Goal: Task Accomplishment & Management: Complete application form

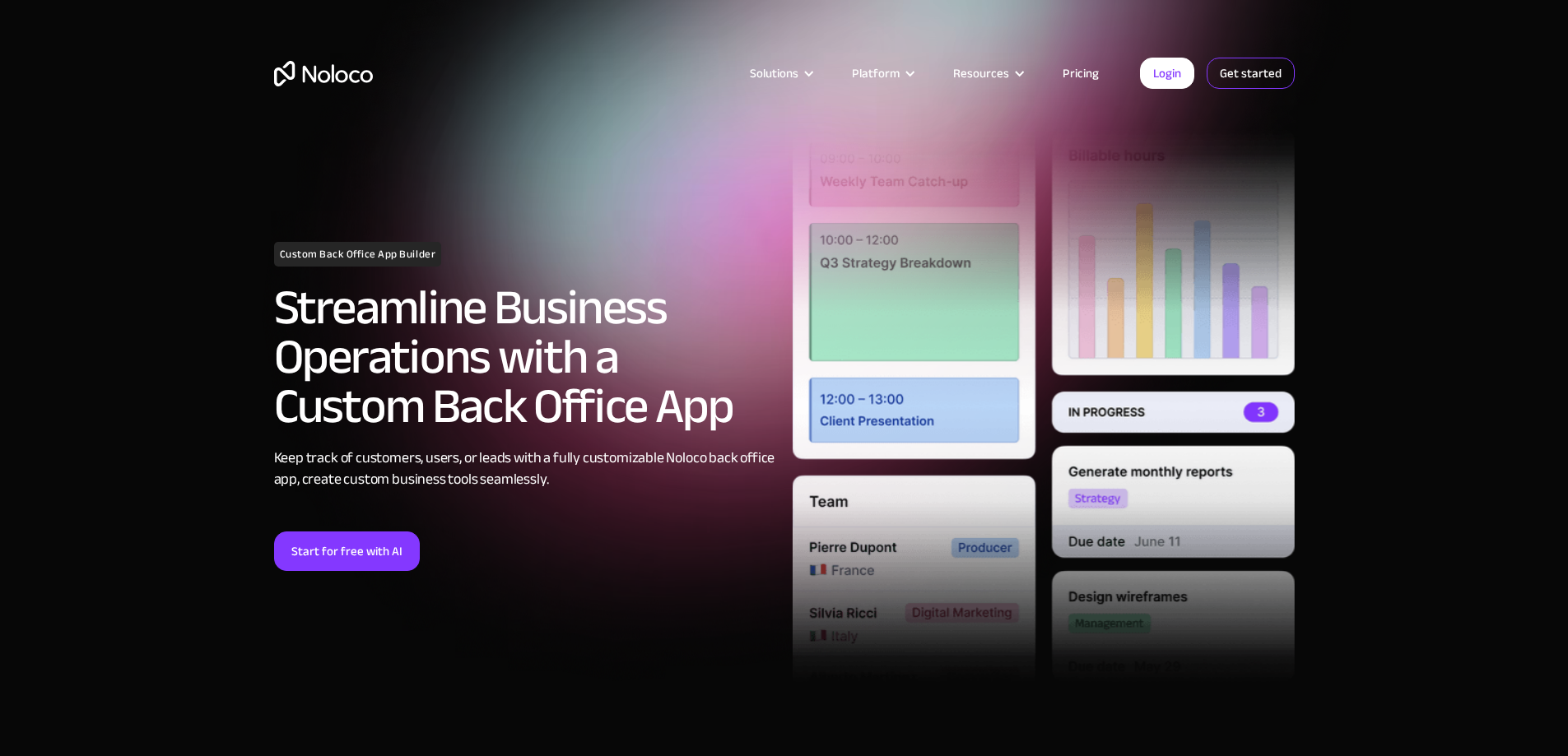
click at [1251, 78] on link "Get started" at bounding box center [1251, 74] width 88 height 31
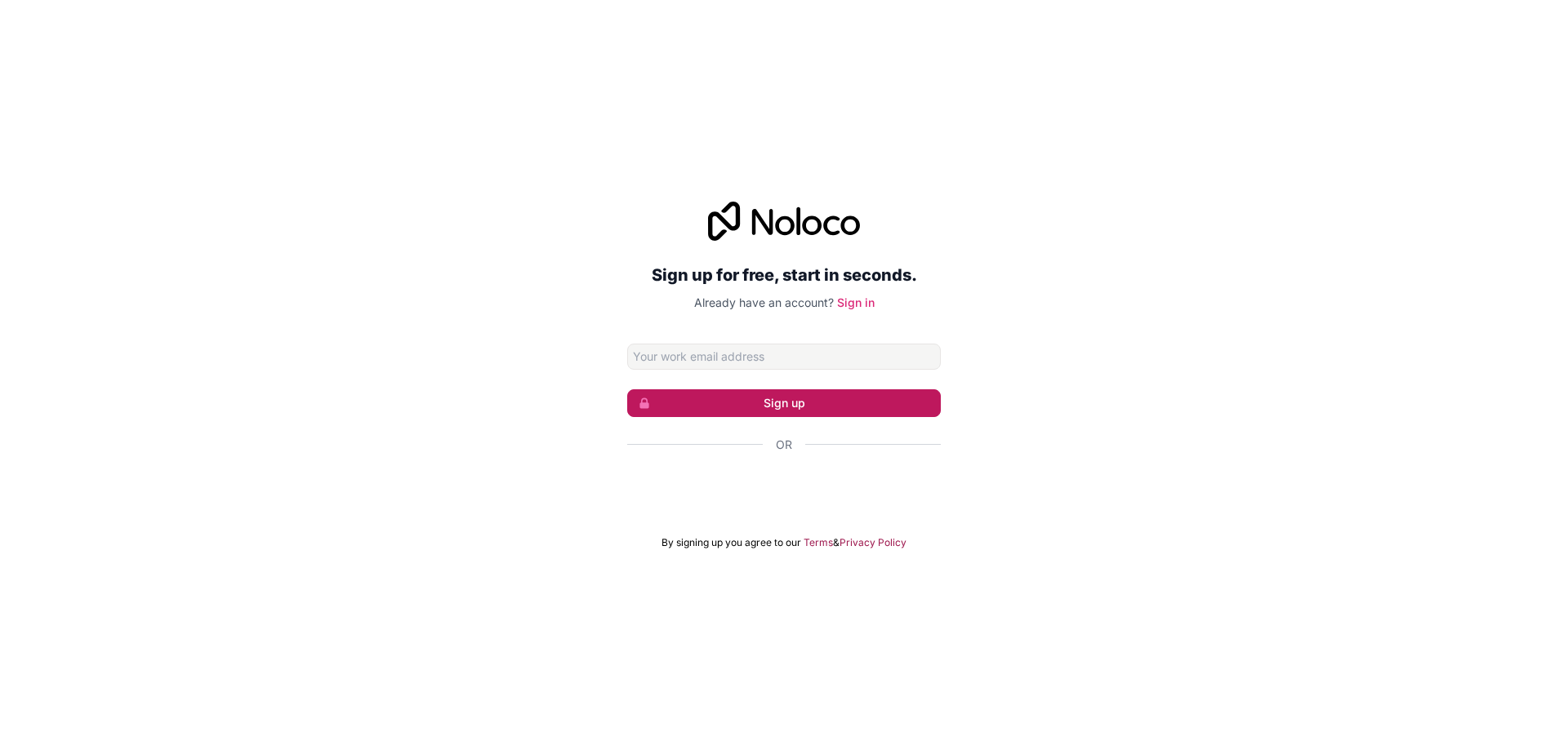
click at [777, 413] on button "Sign up" at bounding box center [784, 404] width 314 height 28
click at [803, 351] on input "Email address" at bounding box center [784, 357] width 314 height 26
type input "[EMAIL_ADDRESS][DOMAIN_NAME]"
click at [782, 407] on button "Sign up" at bounding box center [784, 404] width 314 height 28
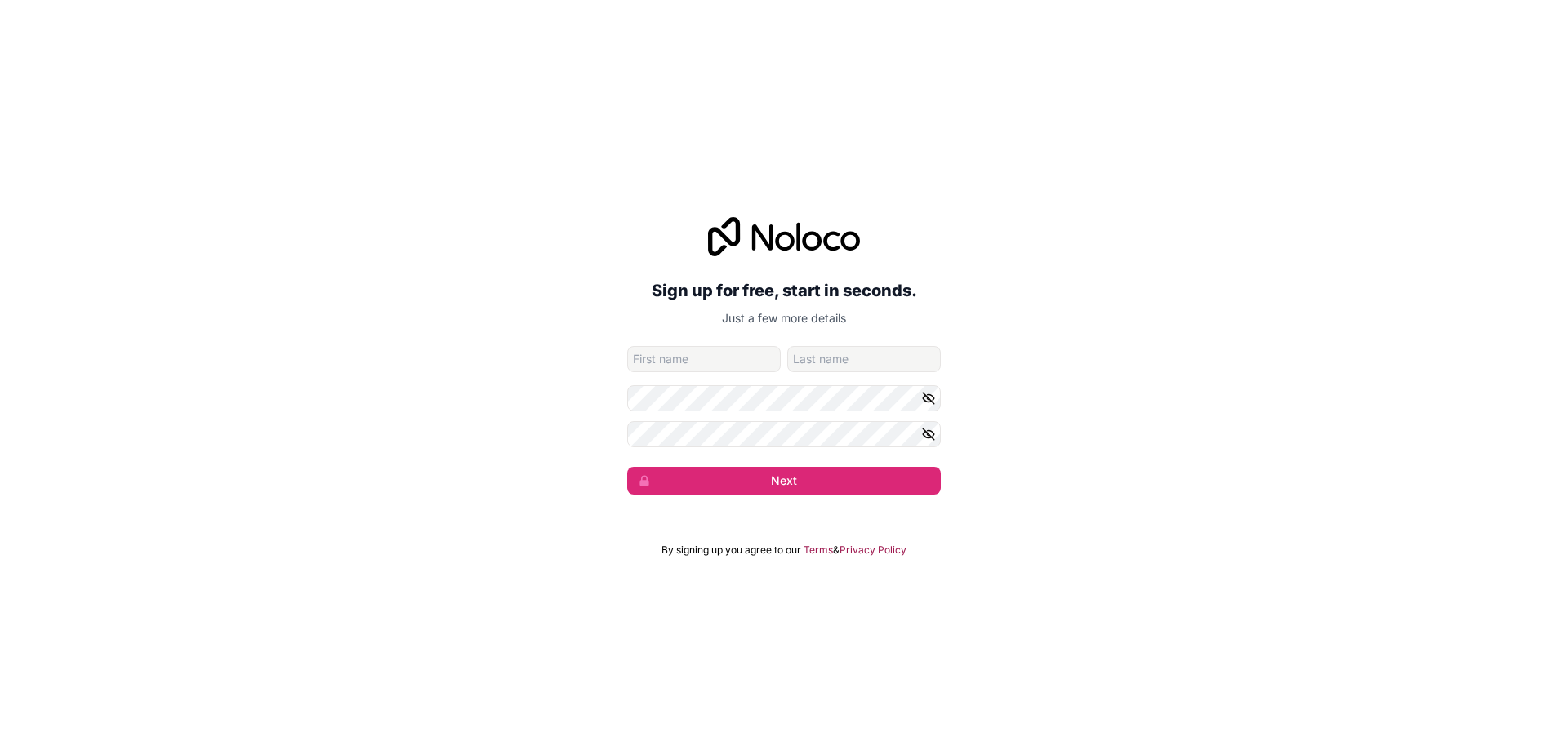
click at [750, 364] on input "given-name" at bounding box center [704, 359] width 154 height 26
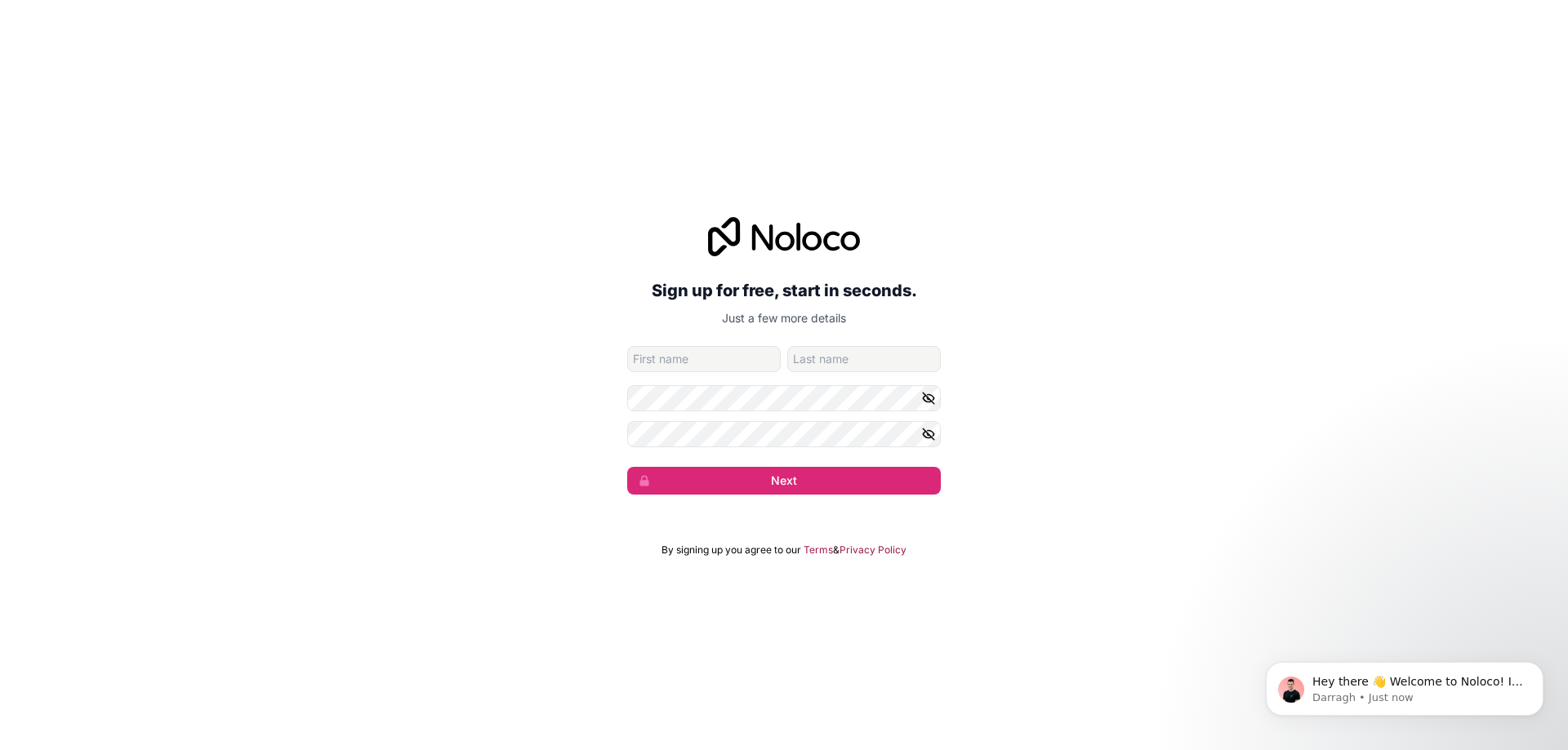
click at [1304, 67] on div "Sign up for free, start in seconds. Just a few more details [EMAIL_ADDRESS][DOM…" at bounding box center [784, 375] width 1568 height 750
